Goal: Task Accomplishment & Management: Complete application form

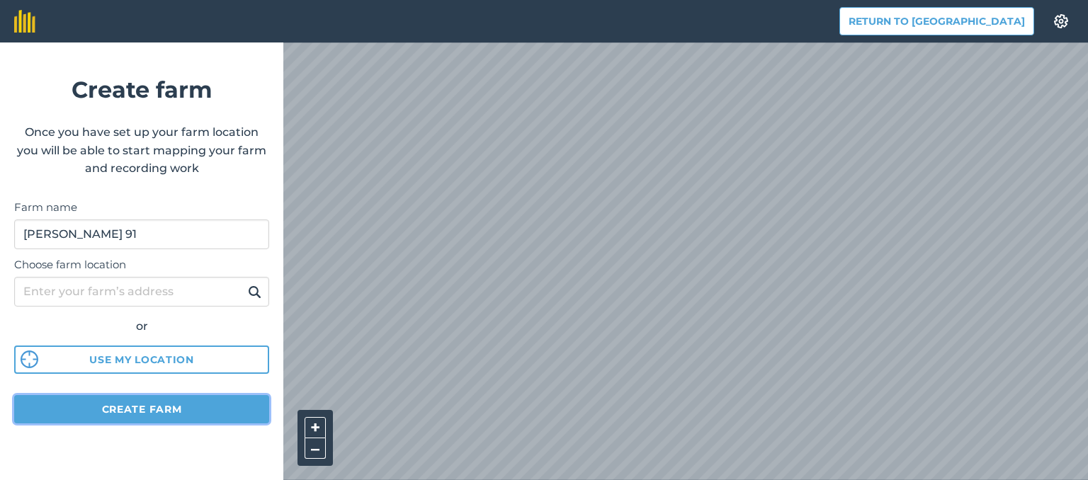
click at [209, 417] on button "Create farm" at bounding box center [141, 409] width 255 height 28
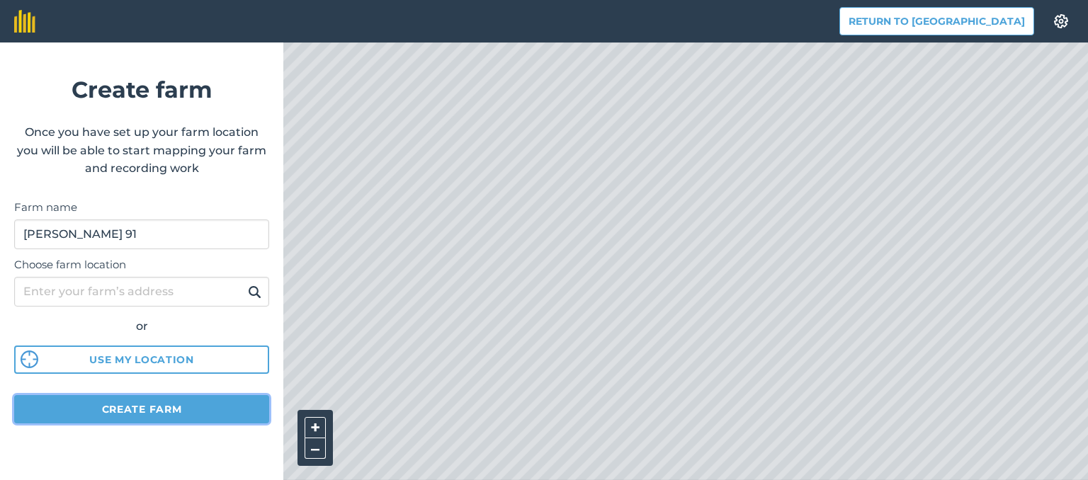
click at [184, 411] on button "Create farm" at bounding box center [141, 409] width 255 height 28
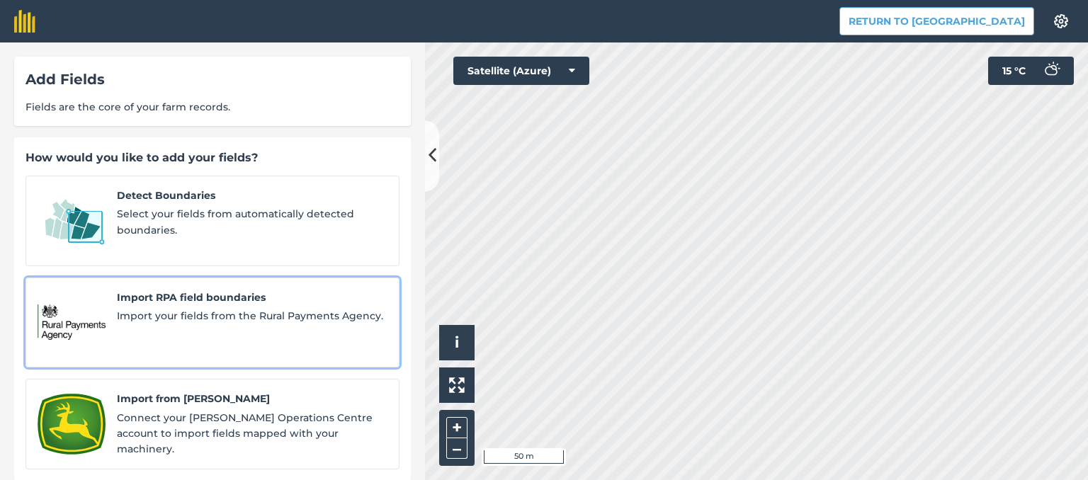
click at [219, 321] on div "Import RPA field boundaries Import your fields from the Rural Payments Agency." at bounding box center [252, 323] width 270 height 67
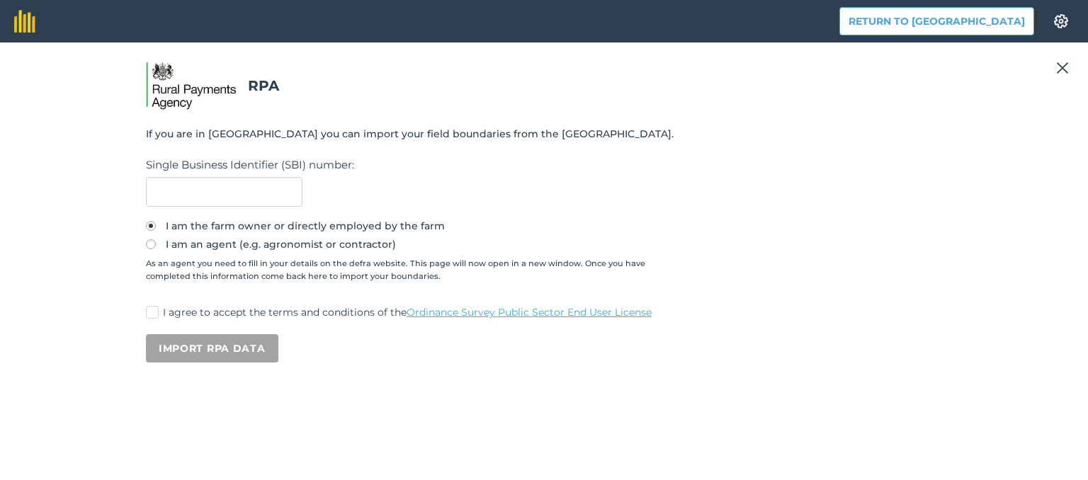
click at [1065, 66] on img at bounding box center [1062, 67] width 13 height 17
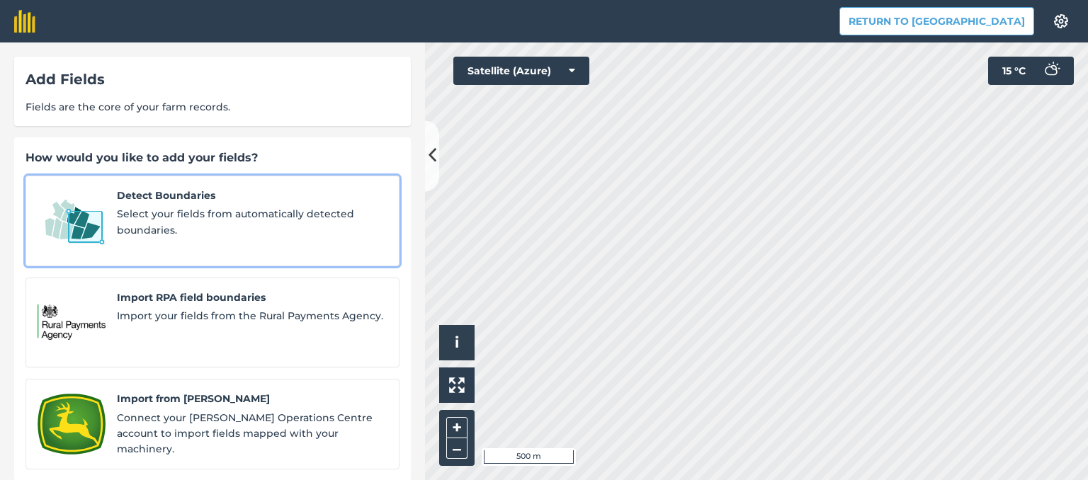
click at [226, 210] on span "Select your fields from automatically detected boundaries." at bounding box center [252, 222] width 270 height 32
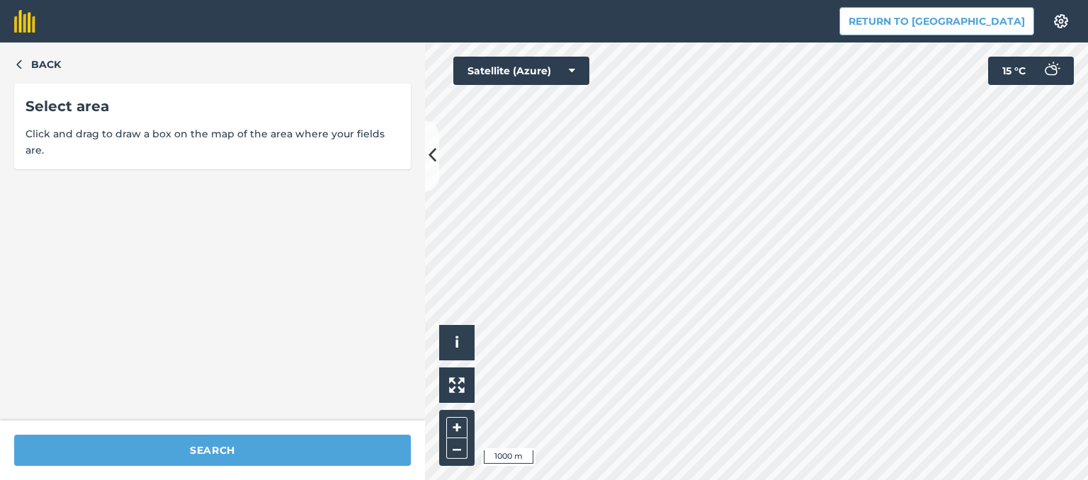
click at [334, 102] on div "Select area" at bounding box center [212, 106] width 374 height 23
click at [40, 62] on span "Back" at bounding box center [46, 65] width 30 height 16
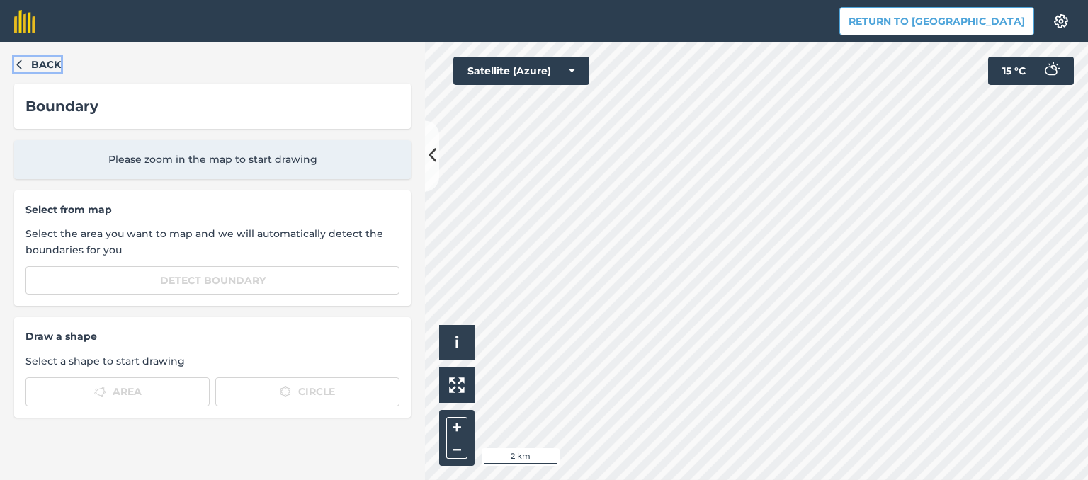
click at [40, 62] on span "Back" at bounding box center [46, 65] width 30 height 16
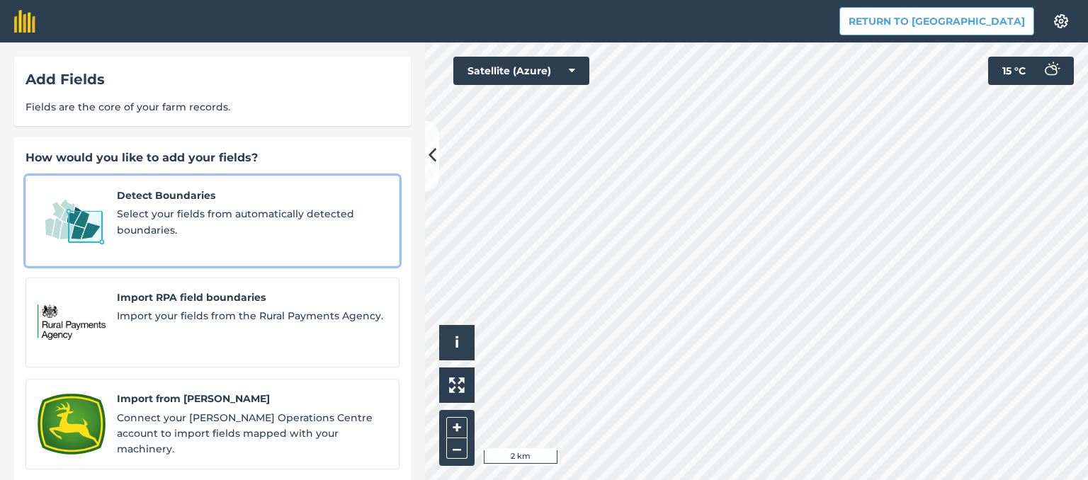
click at [318, 186] on link "Detect Boundaries Select your fields from automatically detected boundaries." at bounding box center [212, 221] width 374 height 91
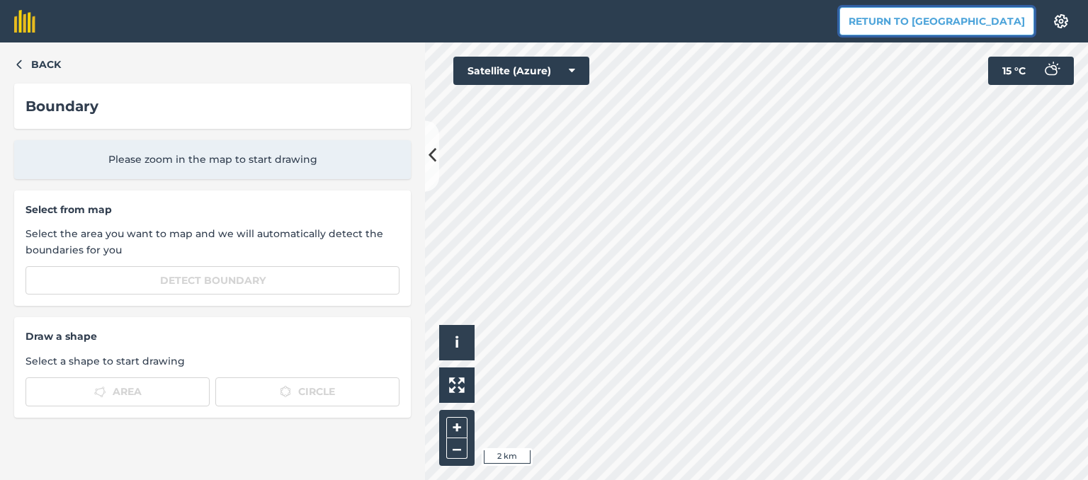
click at [945, 30] on button "Return to [GEOGRAPHIC_DATA]" at bounding box center [936, 21] width 195 height 28
